Goal: Transaction & Acquisition: Purchase product/service

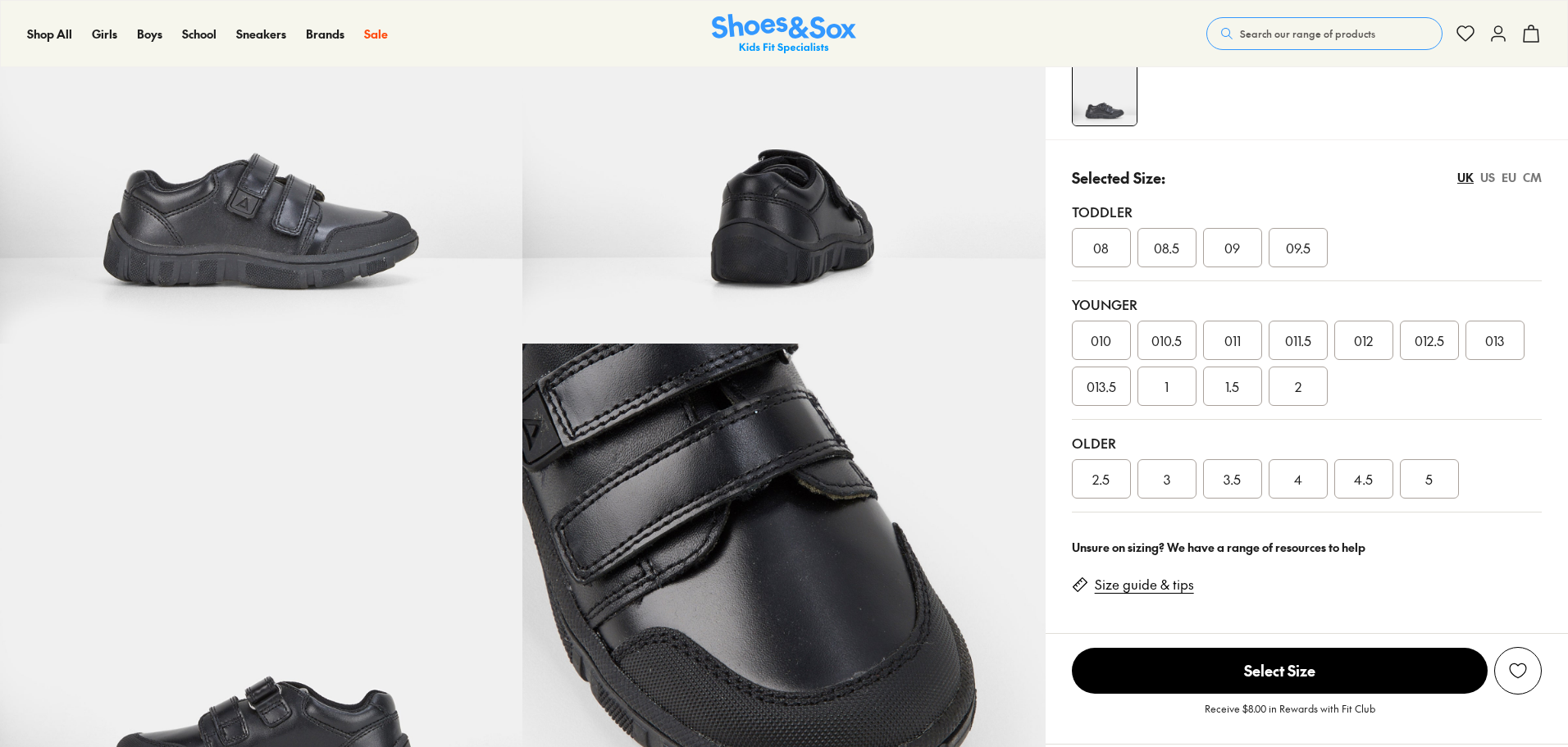
select select "*"
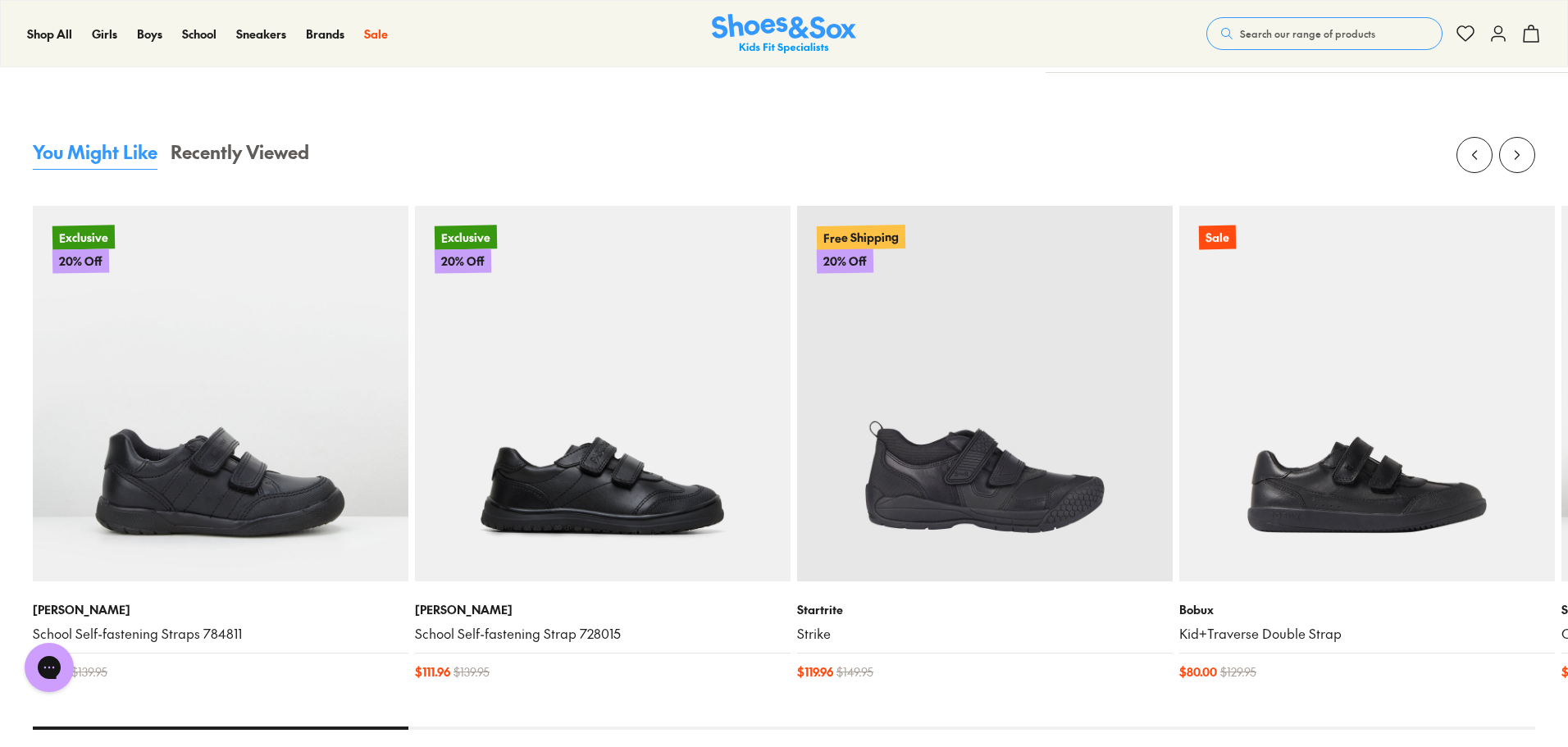
scroll to position [1886, 0]
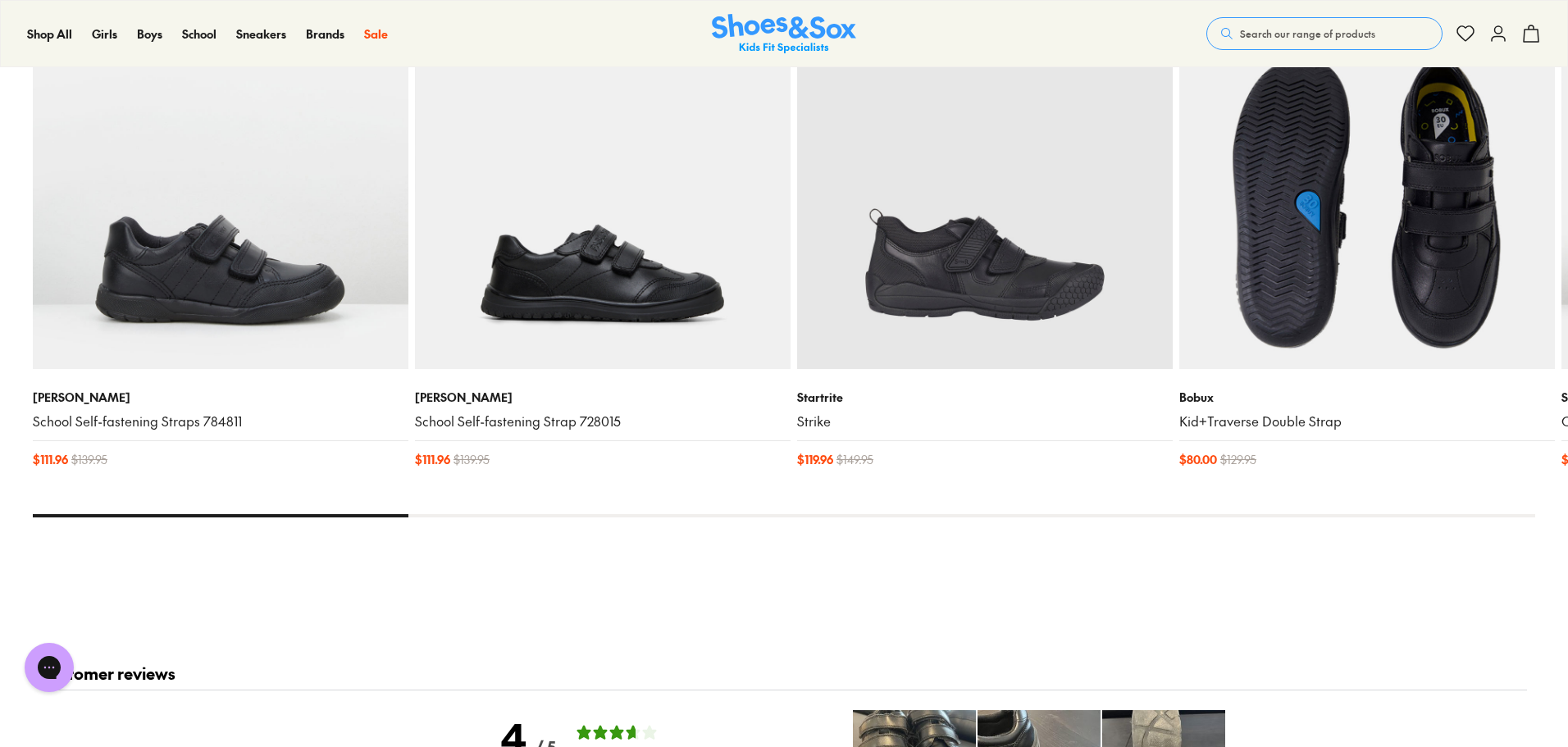
click at [1351, 317] on img at bounding box center [1368, 182] width 376 height 376
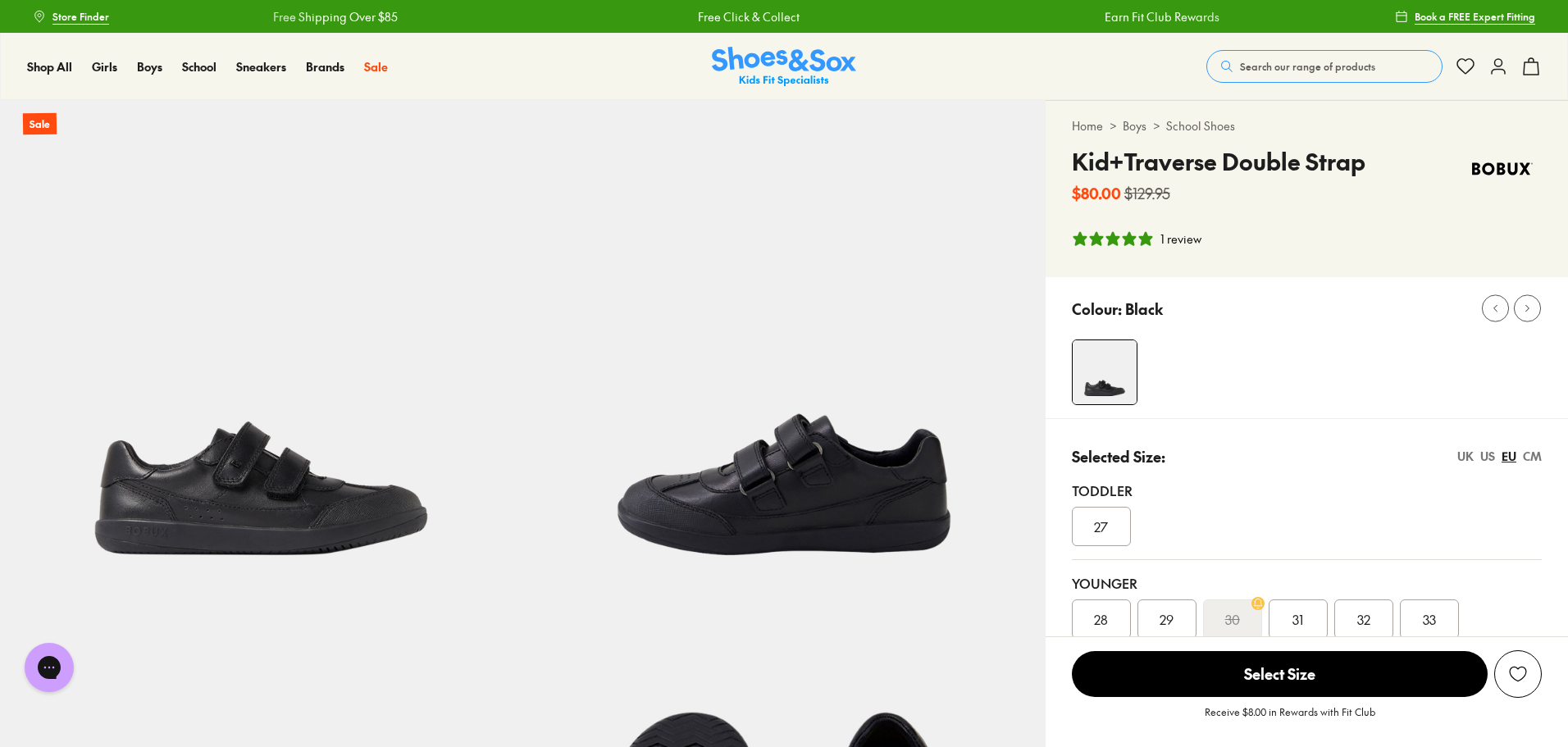
select select "*"
